Goal: Obtain resource: Download file/media

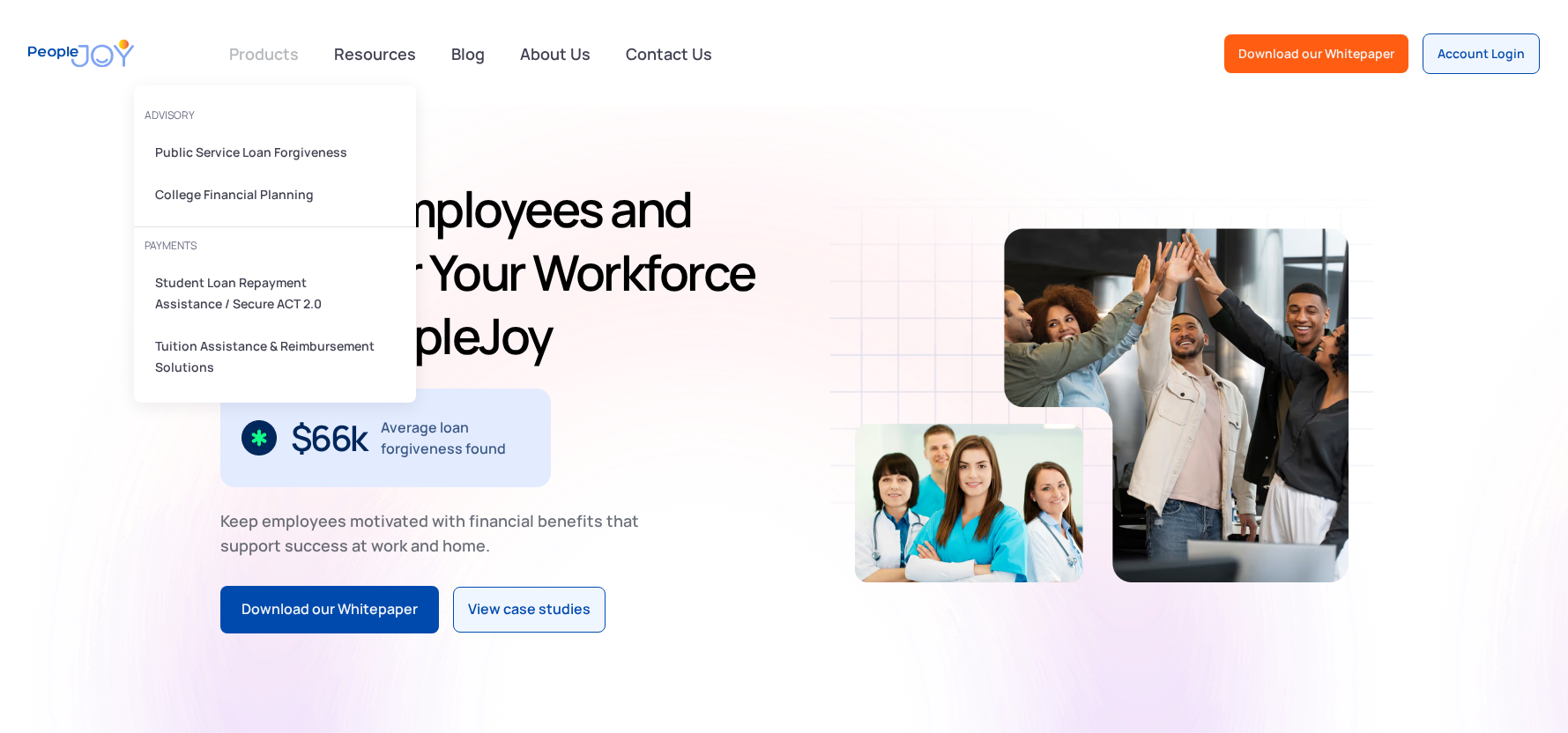
click at [264, 62] on link at bounding box center [264, 54] width 91 height 36
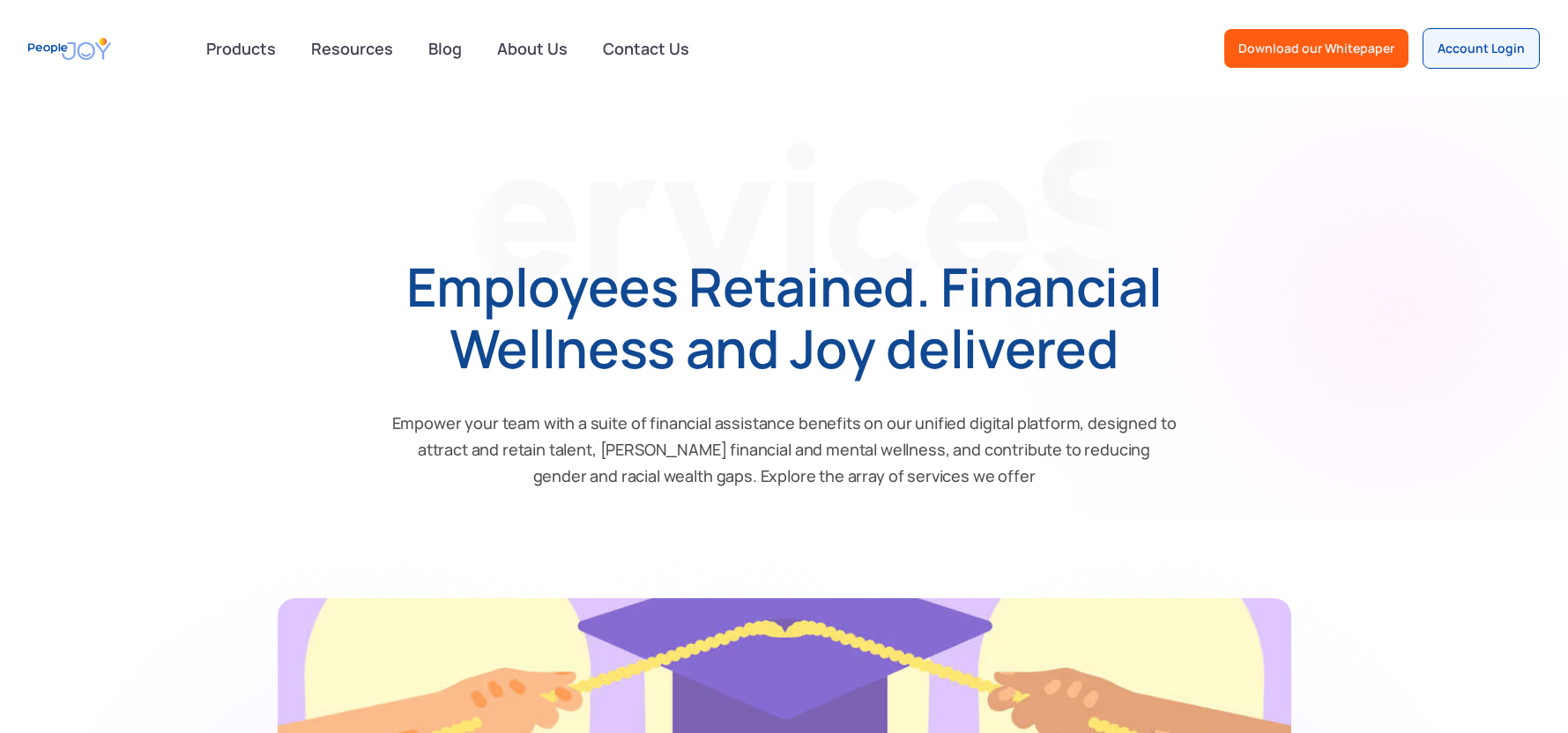
click at [264, 62] on link at bounding box center [240, 49] width 91 height 36
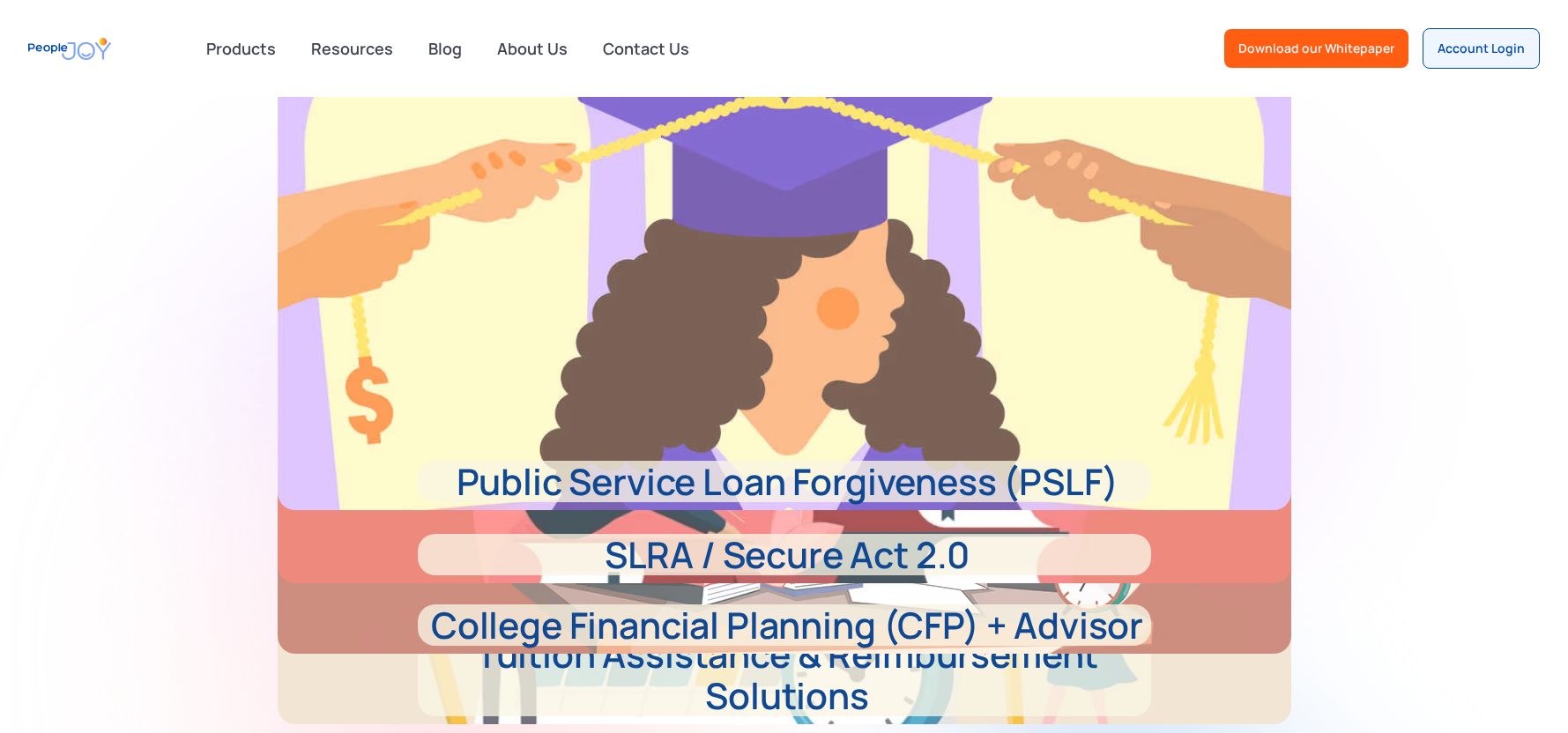
scroll to position [617, 0]
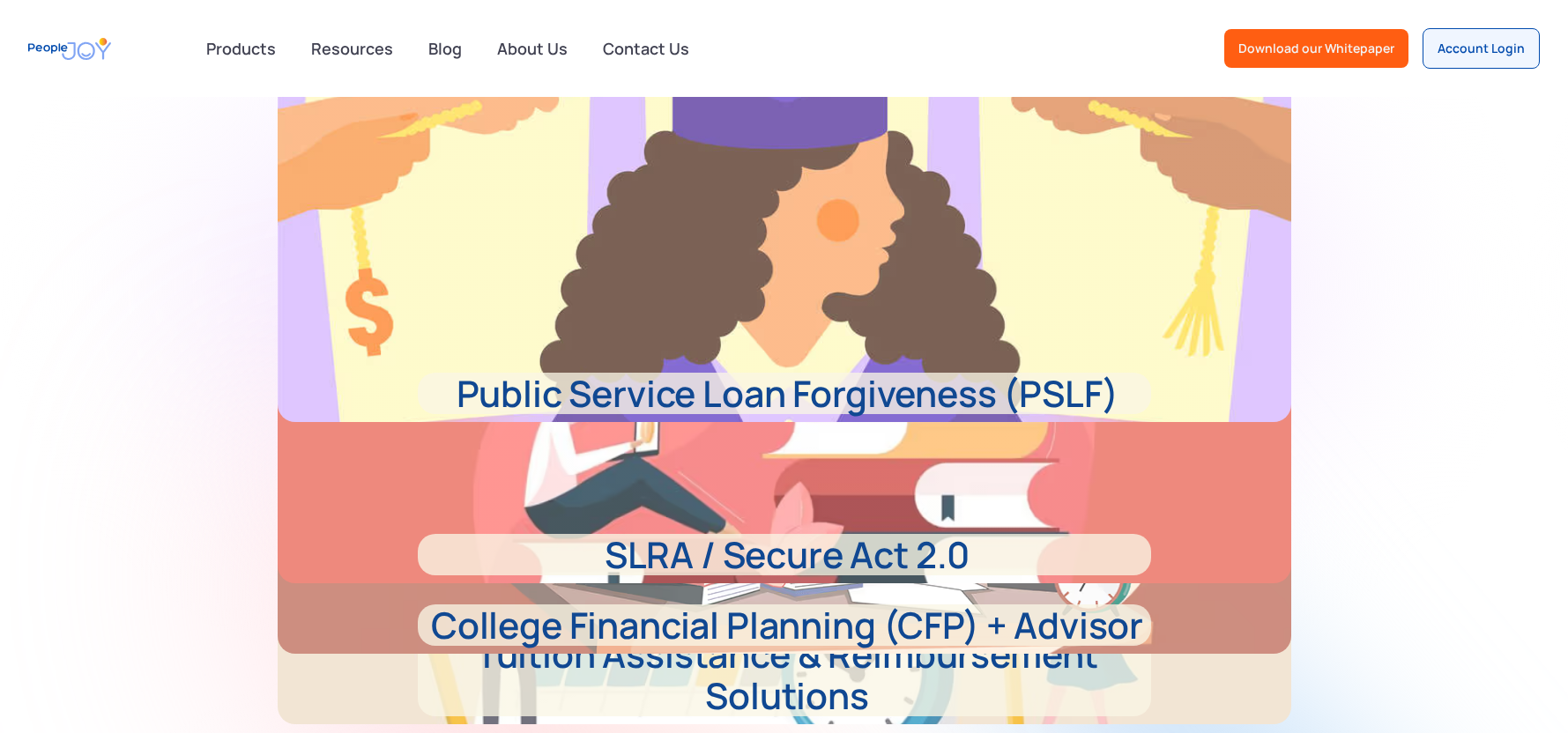
click at [680, 395] on p "Public Service Loan Forgiveness (PSLF)" at bounding box center [784, 394] width 733 height 41
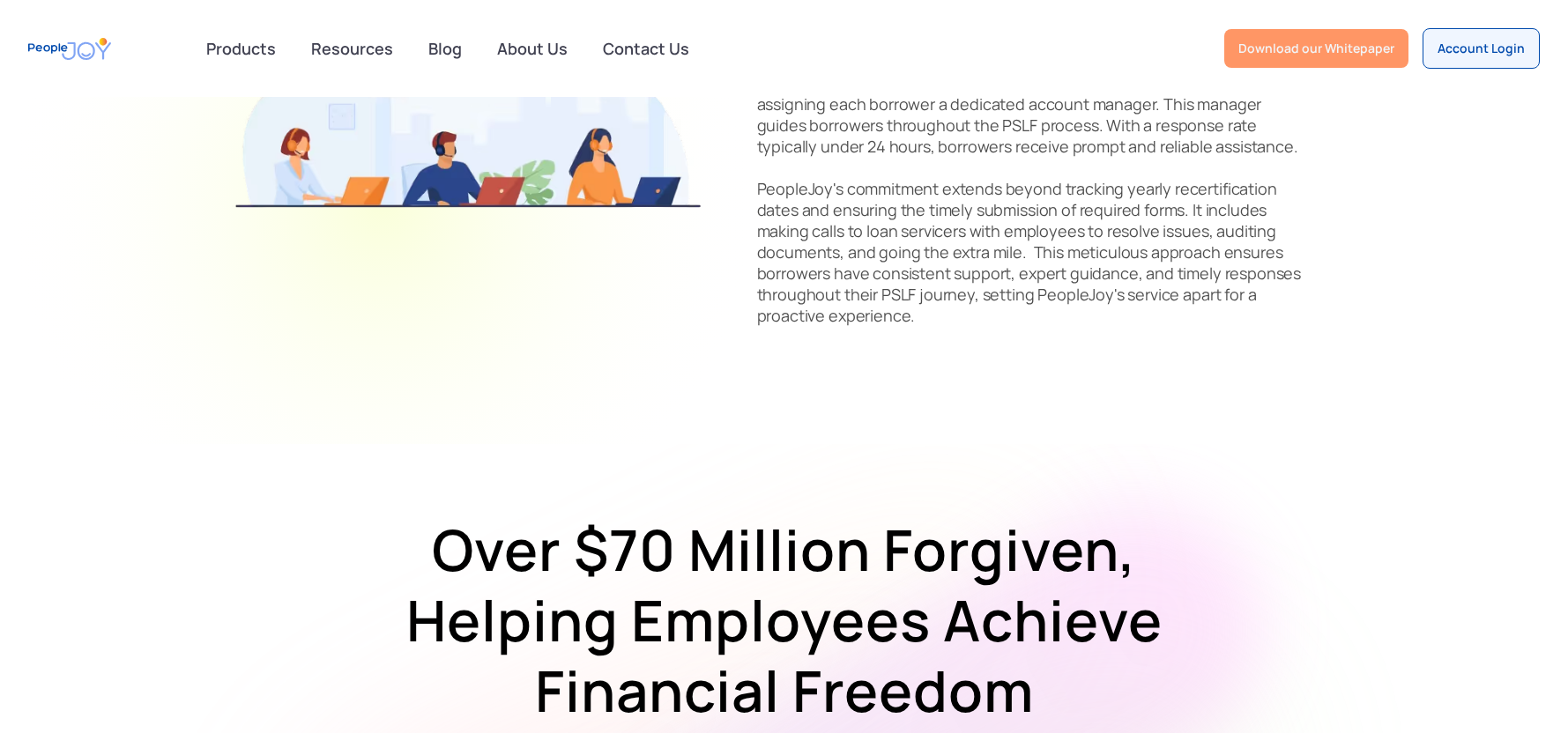
scroll to position [1587, 0]
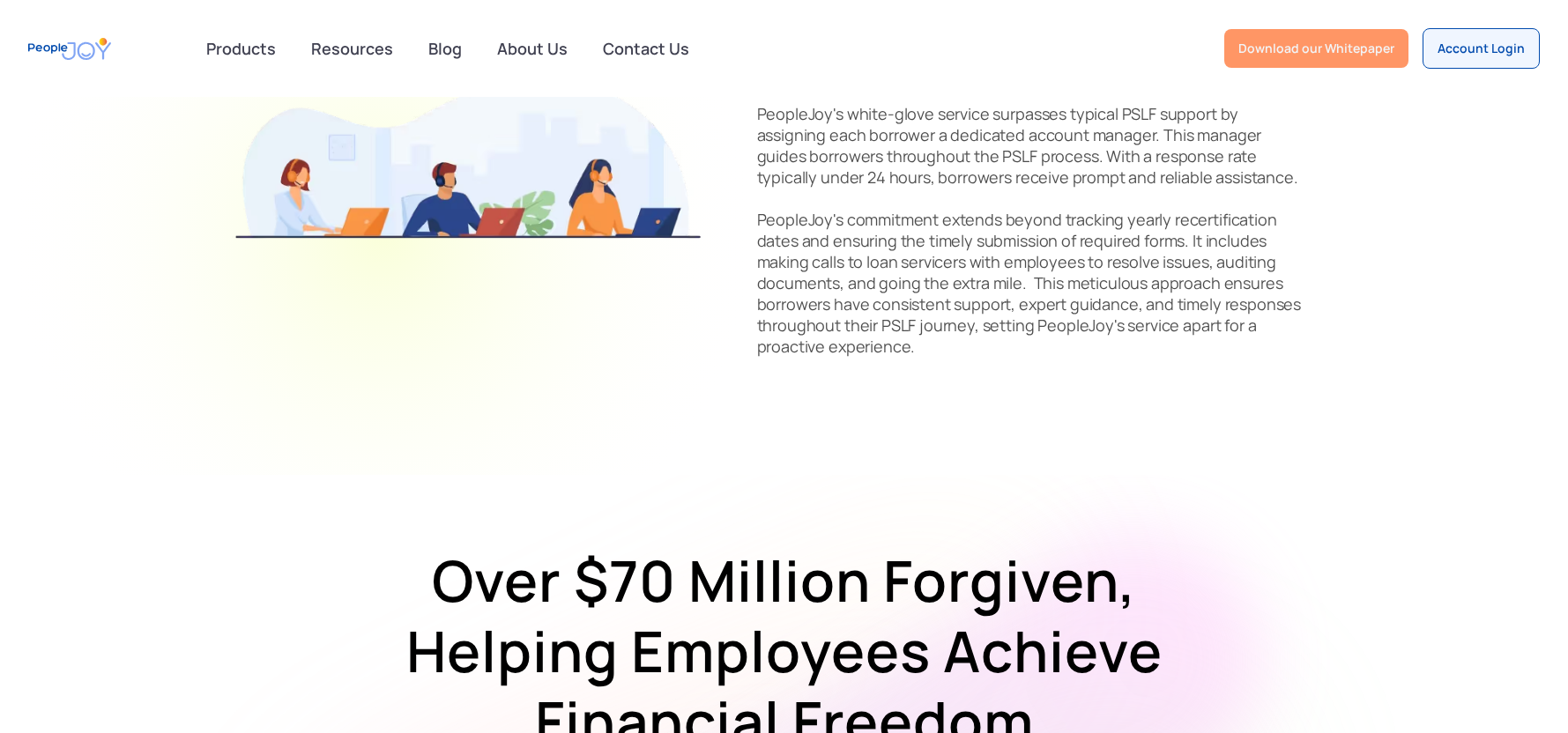
click at [1312, 48] on div "Download our Whitepaper" at bounding box center [1316, 48] width 156 height 18
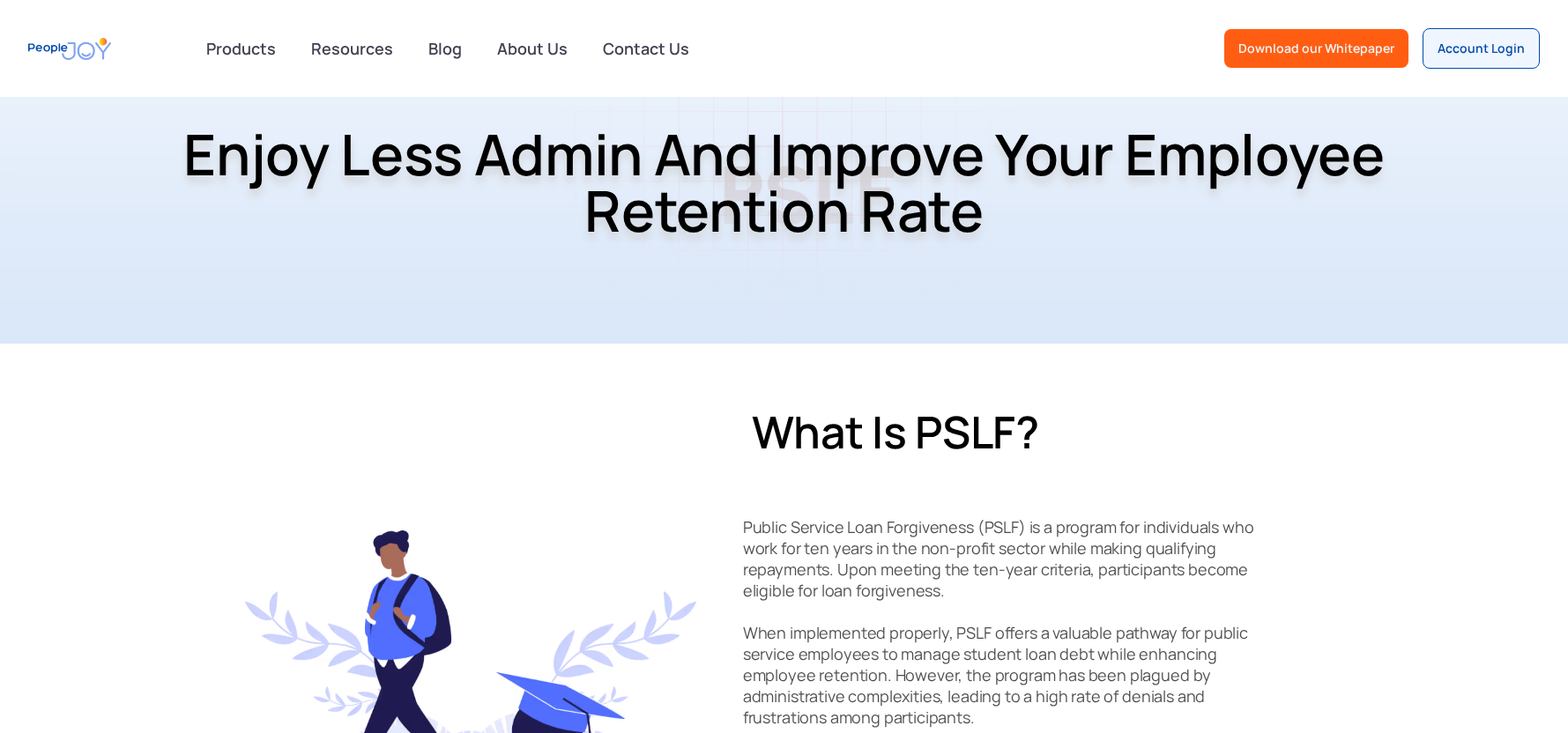
scroll to position [0, 0]
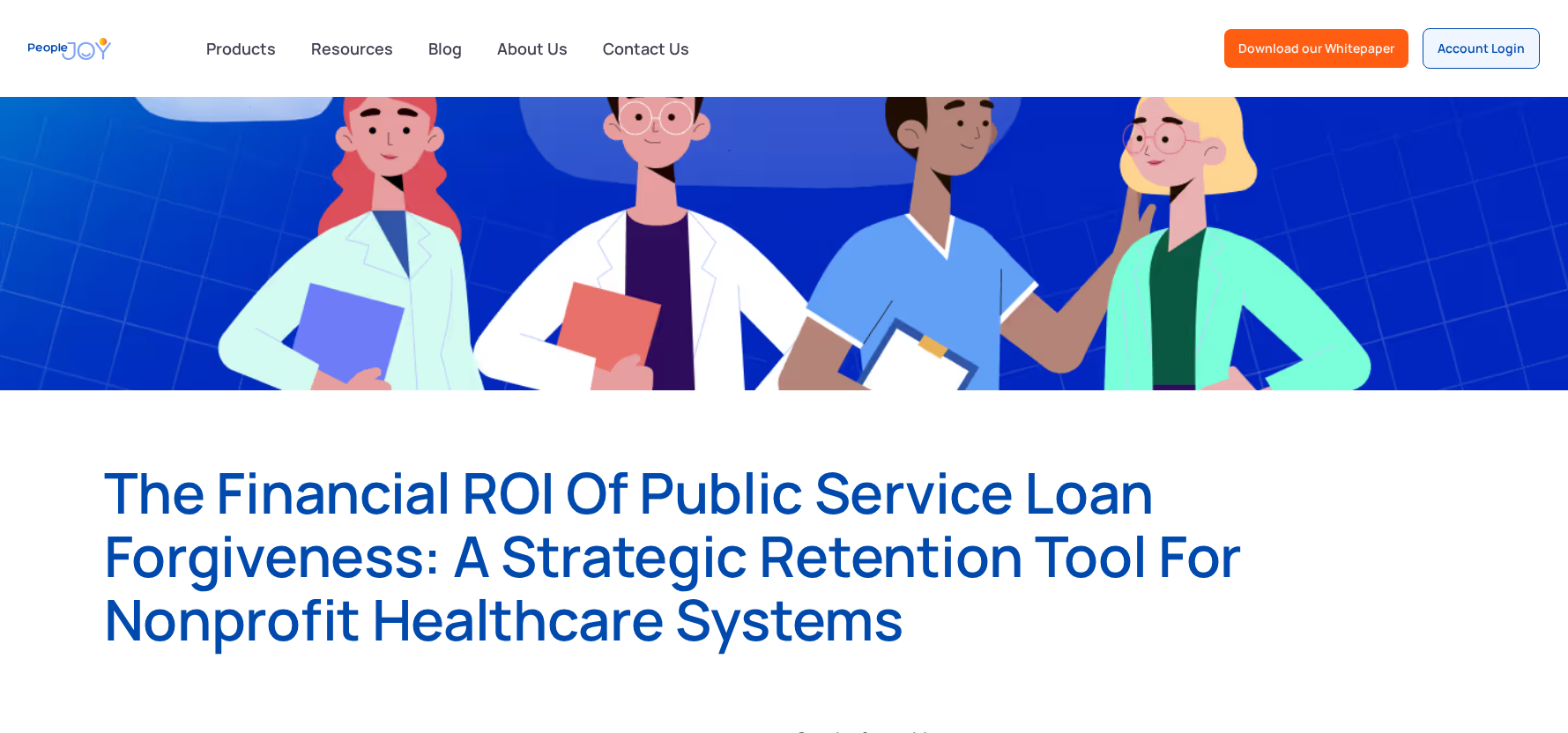
scroll to position [352, 0]
